Goal: Information Seeking & Learning: Learn about a topic

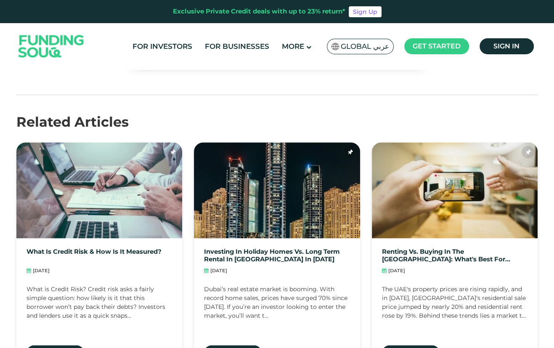
scroll to position [1207, 0]
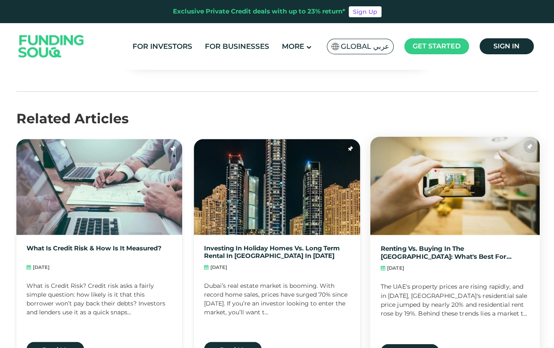
click at [440, 310] on div "The UAE's property prices are rising rapidly, and in [DATE], [GEOGRAPHIC_DATA]'…" at bounding box center [454, 303] width 149 height 43
click at [427, 305] on div "The UAE's property prices are rising rapidly, and in [DATE], [GEOGRAPHIC_DATA]'…" at bounding box center [454, 303] width 149 height 43
click at [400, 259] on link "Renting vs. Buying in the [GEOGRAPHIC_DATA]: What's Best for Expats in [DATE]?" at bounding box center [454, 252] width 149 height 15
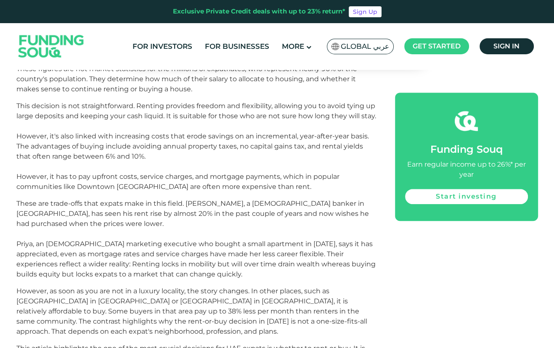
scroll to position [645, 0]
